Goal: Task Accomplishment & Management: Use online tool/utility

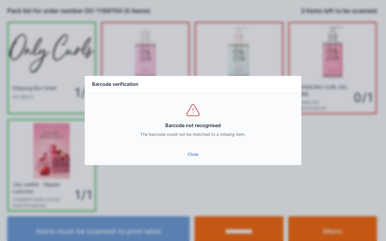
click at [192, 155] on link "Close" at bounding box center [193, 154] width 207 height 11
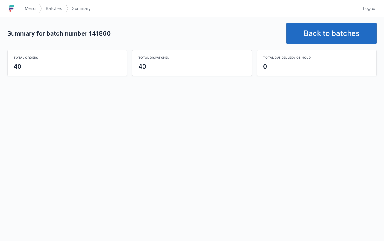
click at [308, 33] on link "Back to batches" at bounding box center [332, 33] width 91 height 21
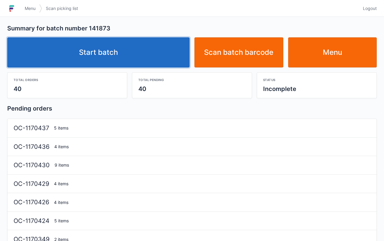
click at [138, 49] on link "Start batch" at bounding box center [98, 52] width 183 height 30
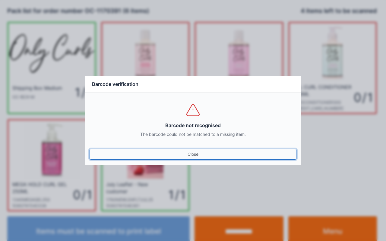
click at [197, 155] on link "Close" at bounding box center [193, 154] width 207 height 11
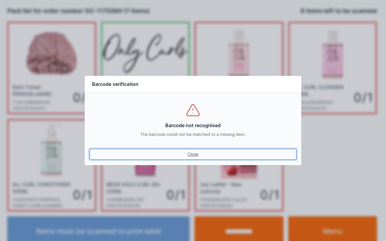
click at [196, 156] on link "Close" at bounding box center [193, 154] width 207 height 11
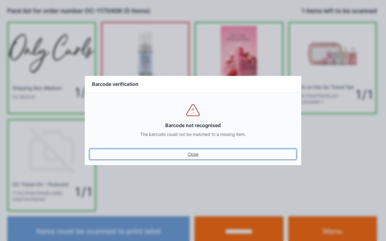
click at [194, 155] on link "Close" at bounding box center [193, 154] width 207 height 11
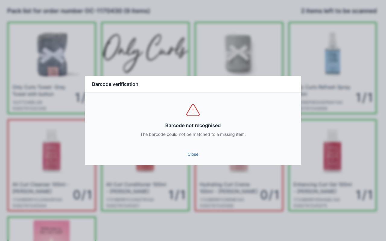
click at [193, 155] on link "Close" at bounding box center [193, 154] width 207 height 11
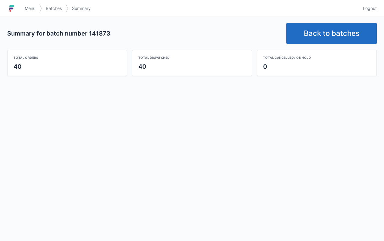
click at [26, 5] on link "Menu" at bounding box center [30, 8] width 18 height 11
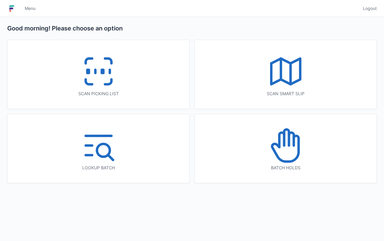
click at [292, 80] on icon at bounding box center [286, 71] width 39 height 39
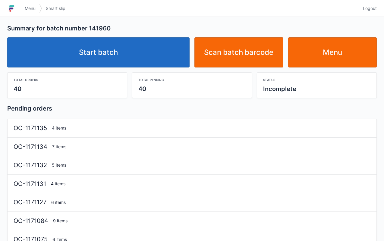
click at [156, 54] on link "Start batch" at bounding box center [98, 52] width 183 height 30
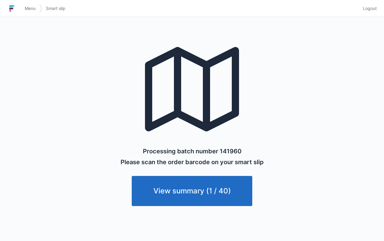
click at [23, 5] on link "Menu" at bounding box center [30, 8] width 18 height 11
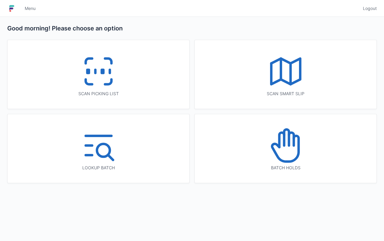
click at [115, 74] on icon at bounding box center [98, 71] width 39 height 39
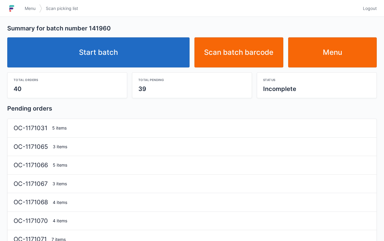
click at [138, 50] on link "Start batch" at bounding box center [98, 52] width 183 height 30
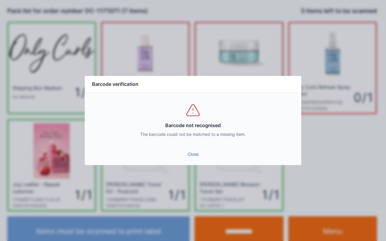
click at [190, 149] on link "Close" at bounding box center [193, 154] width 207 height 11
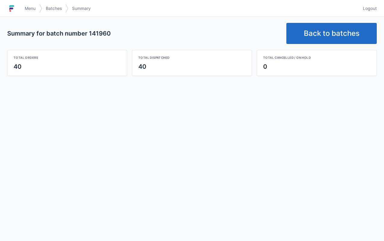
click at [329, 32] on link "Back to batches" at bounding box center [332, 33] width 91 height 21
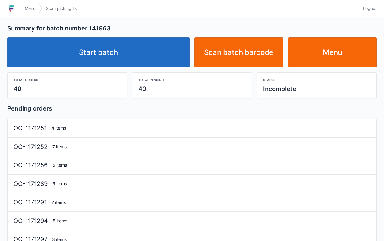
click at [146, 53] on link "Start batch" at bounding box center [98, 52] width 183 height 30
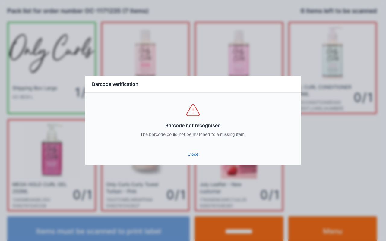
click at [190, 159] on link "Close" at bounding box center [193, 154] width 207 height 11
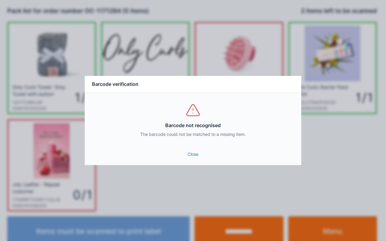
click at [193, 155] on link "Close" at bounding box center [193, 154] width 207 height 11
